Goal: Transaction & Acquisition: Purchase product/service

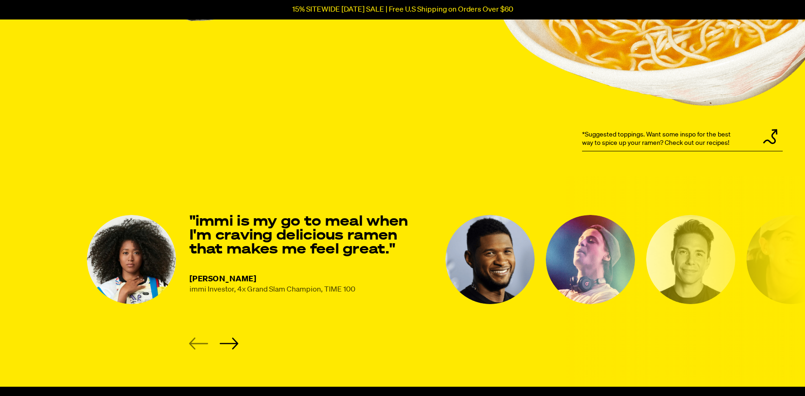
scroll to position [1163, 0]
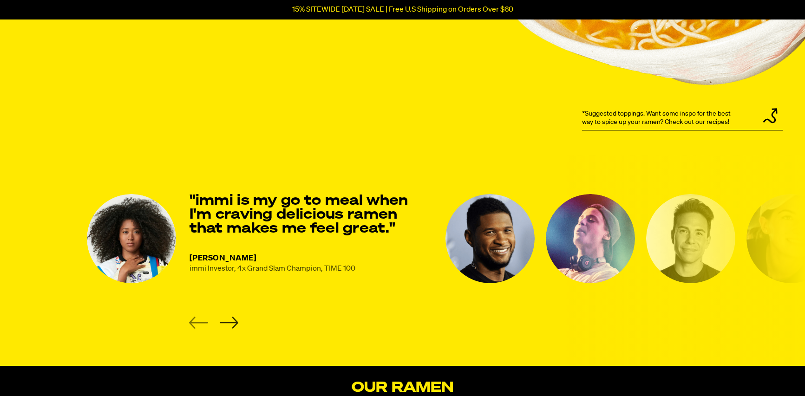
click at [224, 322] on icon "Next slide" at bounding box center [228, 323] width 19 height 12
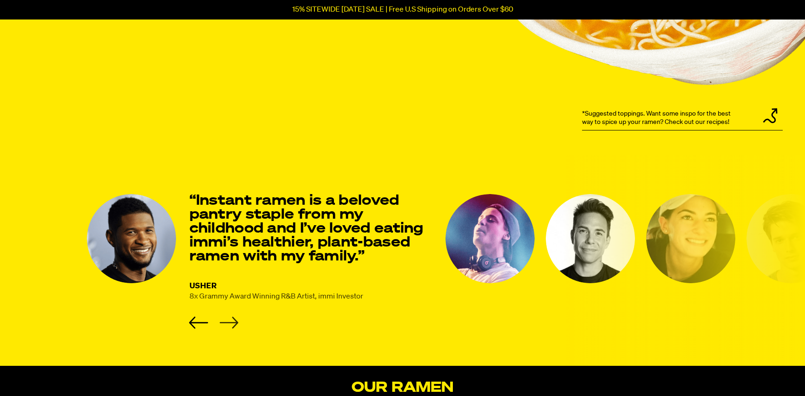
click at [235, 320] on icon "Next slide" at bounding box center [228, 323] width 19 height 12
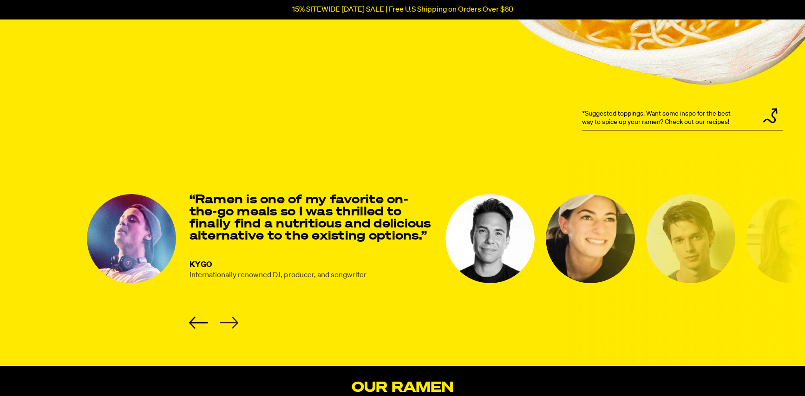
click at [235, 320] on icon "Next slide" at bounding box center [228, 323] width 19 height 12
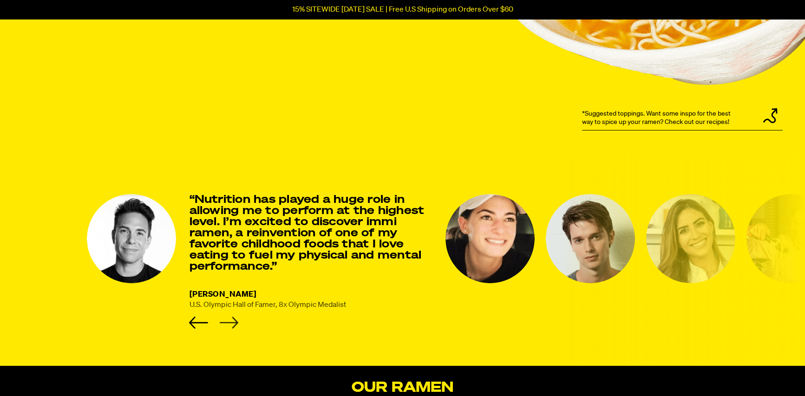
click at [235, 320] on icon "Next slide" at bounding box center [228, 323] width 19 height 12
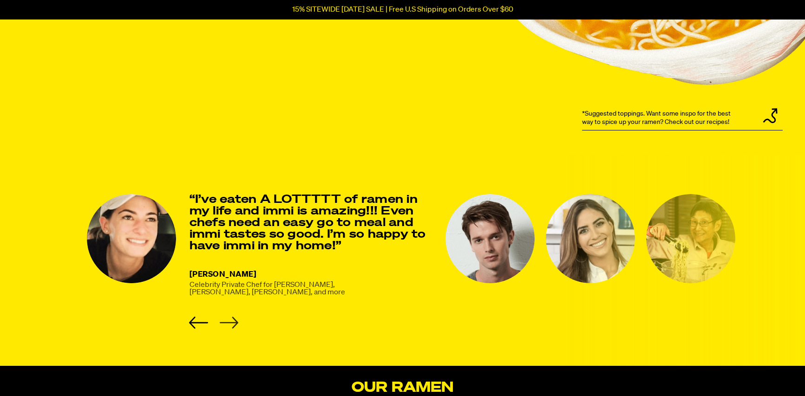
click at [235, 320] on icon "Next slide" at bounding box center [228, 323] width 19 height 12
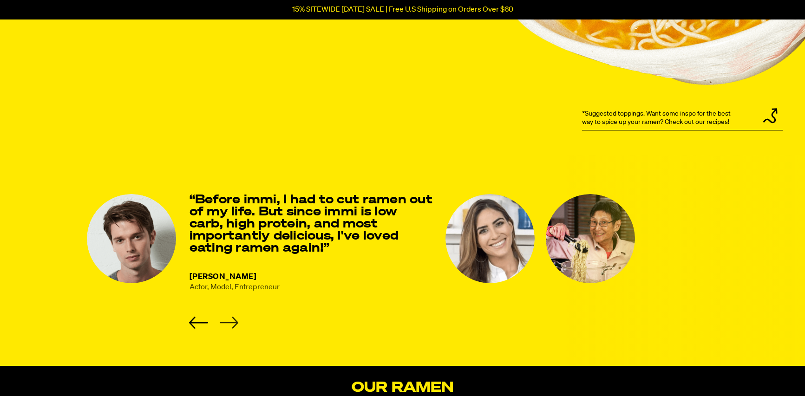
click at [235, 320] on icon "Next slide" at bounding box center [228, 323] width 19 height 12
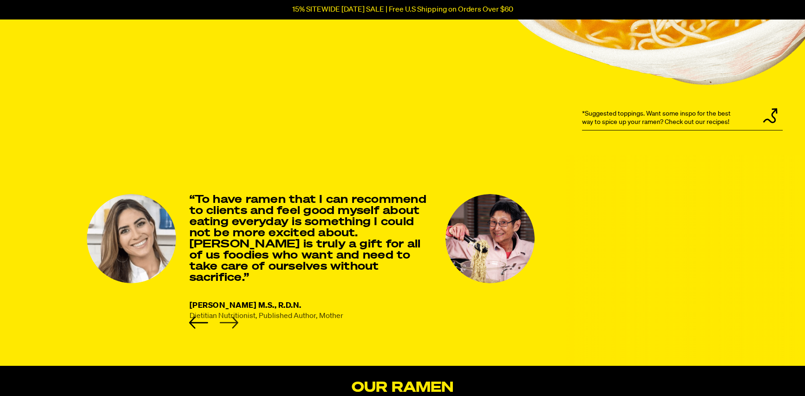
click at [235, 319] on icon "Next slide" at bounding box center [228, 323] width 19 height 12
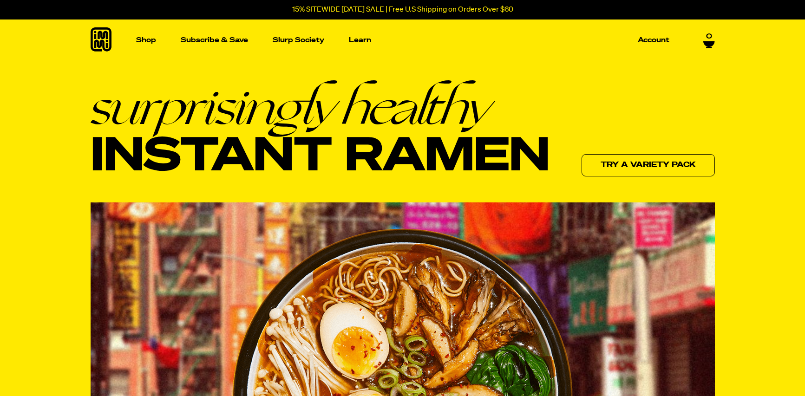
scroll to position [0, 0]
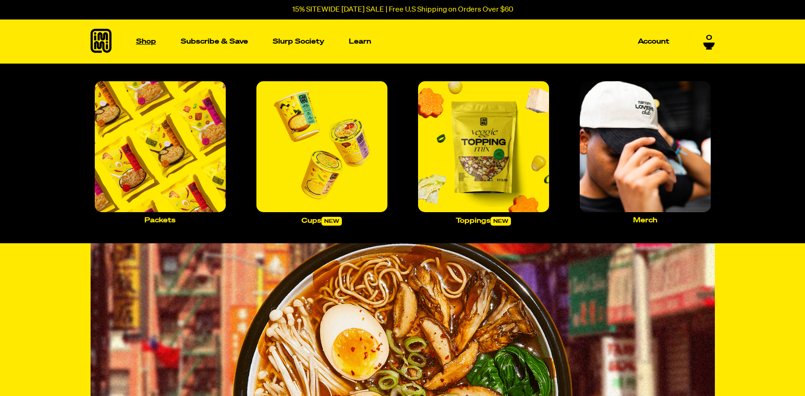
click at [141, 39] on p "Shop" at bounding box center [146, 41] width 20 height 7
click at [173, 143] on img "Main navigation" at bounding box center [160, 146] width 131 height 131
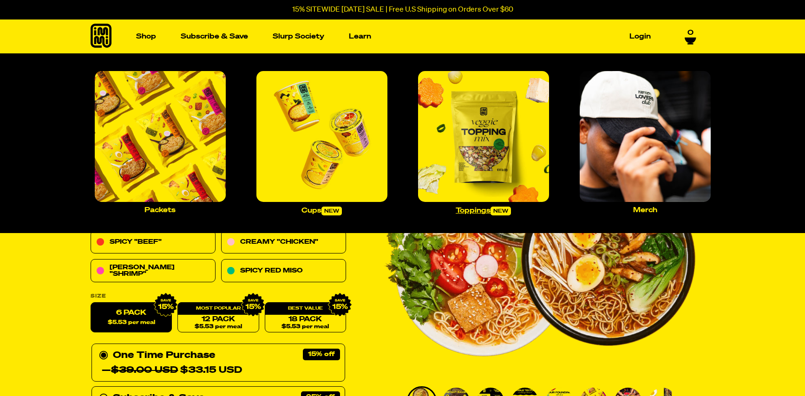
click at [487, 163] on img "Main navigation" at bounding box center [483, 136] width 131 height 131
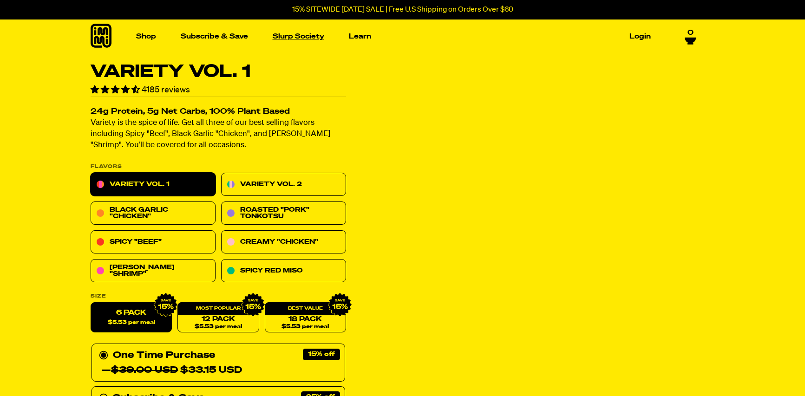
click at [311, 36] on link "Slurp Society" at bounding box center [298, 36] width 59 height 14
